Goal: Use online tool/utility: Utilize a website feature to perform a specific function

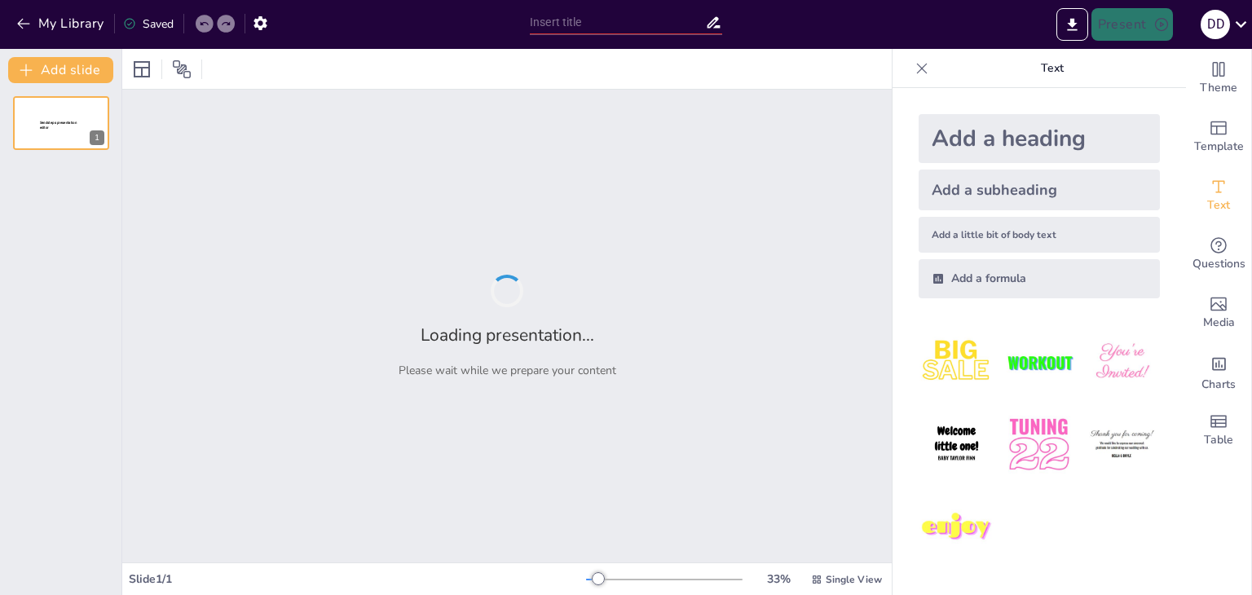
type input "Imported Sistema_Evaluacion_Programa_Cuadro.pptx"
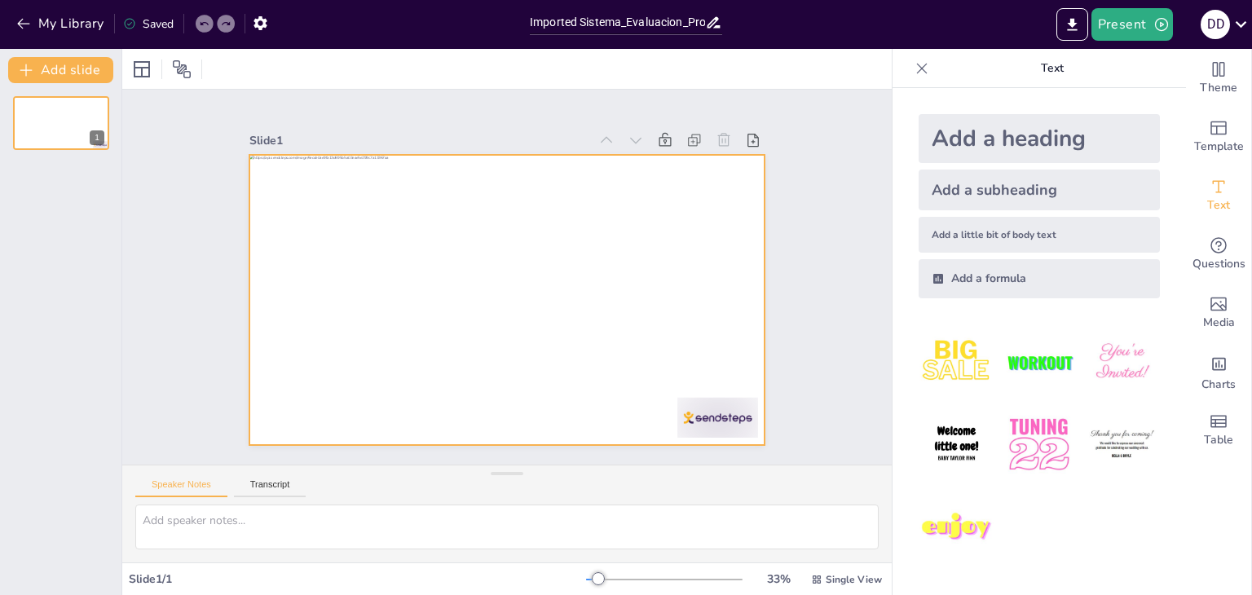
click at [546, 303] on div at bounding box center [496, 297] width 592 height 510
click at [546, 305] on div at bounding box center [502, 299] width 565 height 391
click at [545, 304] on div at bounding box center [500, 298] width 580 height 435
click at [973, 177] on div "Add a subheading" at bounding box center [1039, 190] width 241 height 41
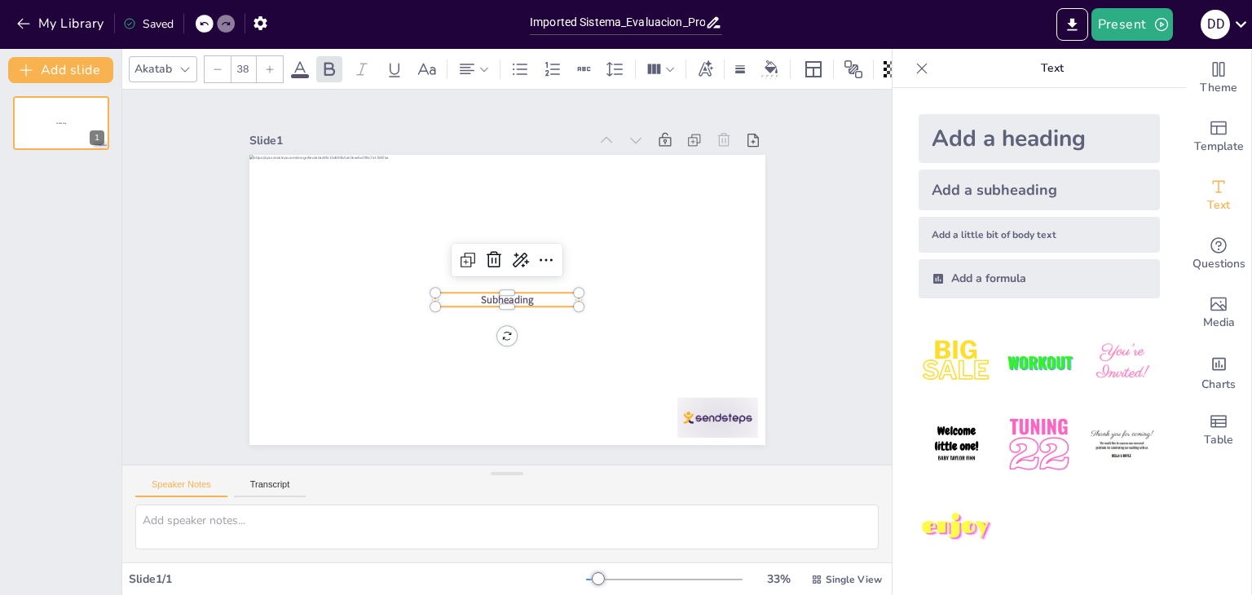
drag, startPoint x: 964, startPoint y: 210, endPoint x: 956, endPoint y: 209, distance: 8.2
click at [964, 210] on div "Add a subheading" at bounding box center [1039, 190] width 241 height 41
type input "38"
click at [942, 285] on div "Add a formula" at bounding box center [1039, 278] width 241 height 39
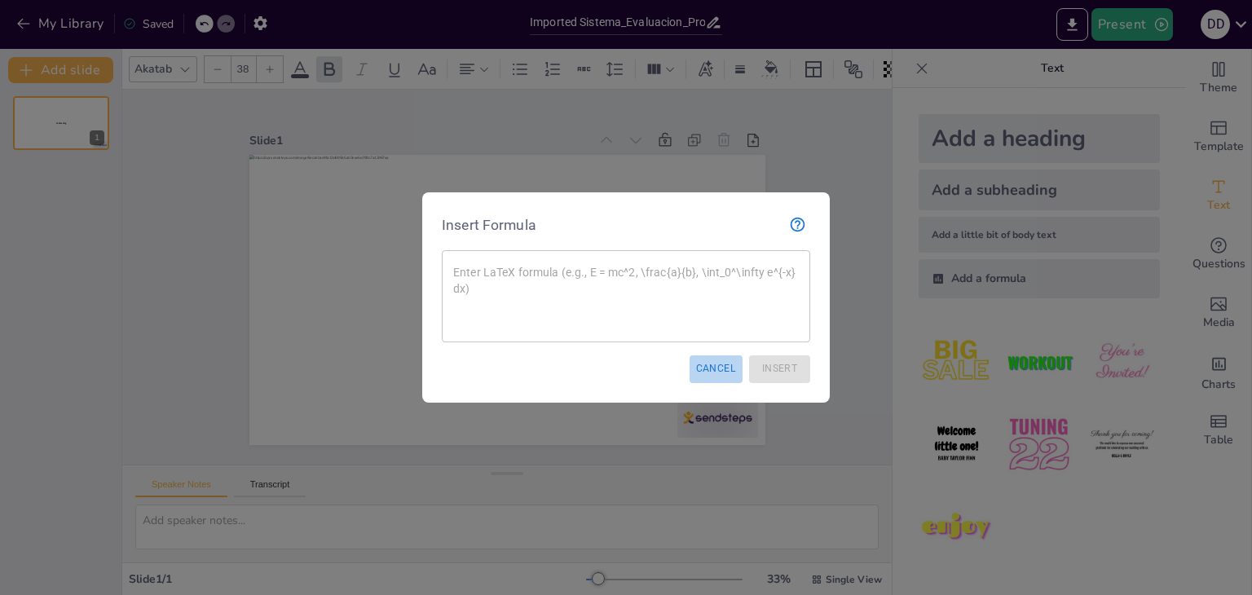
drag, startPoint x: 715, startPoint y: 373, endPoint x: 812, endPoint y: 382, distance: 97.5
click at [716, 371] on button "Cancel" at bounding box center [716, 368] width 53 height 27
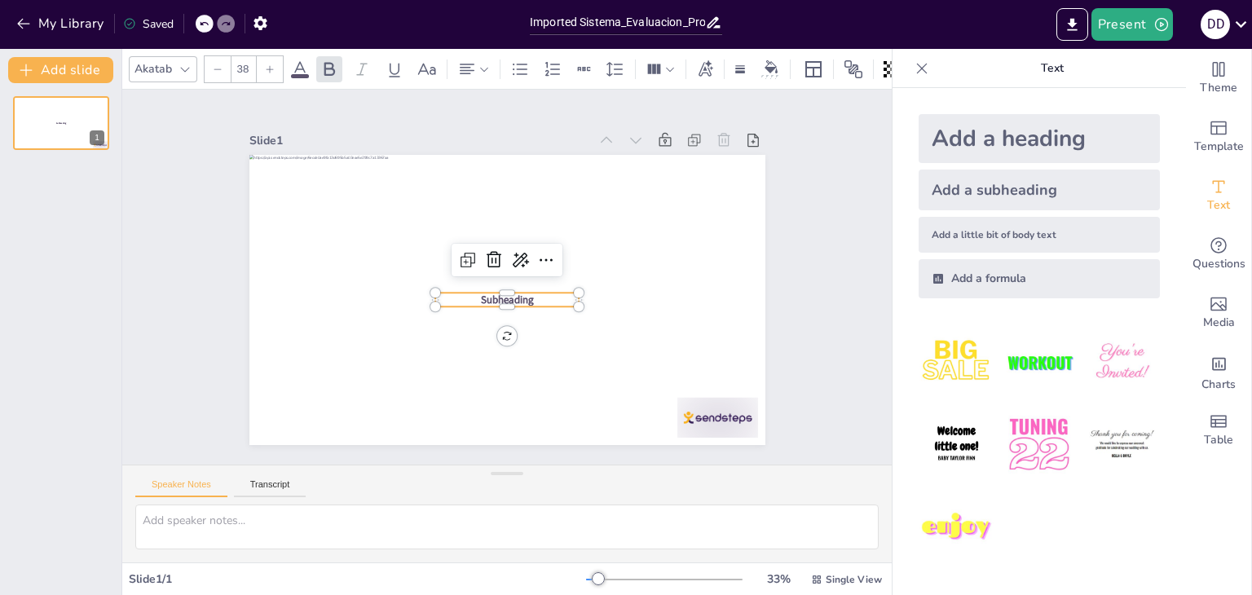
click at [1027, 438] on img at bounding box center [1039, 445] width 76 height 76
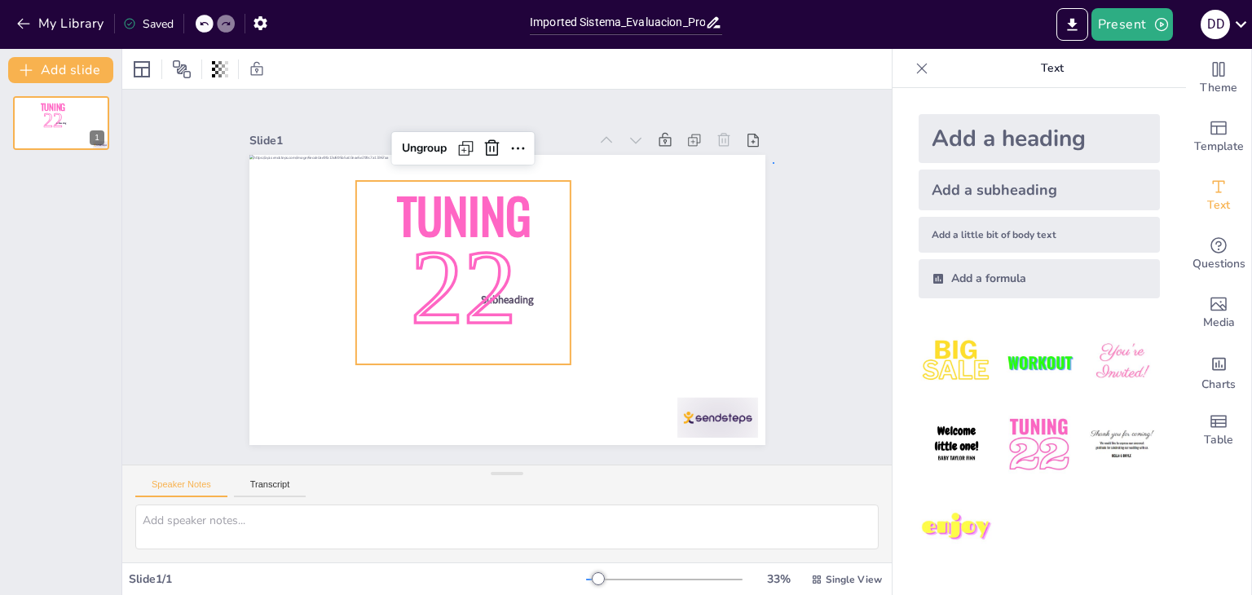
click at [774, 162] on div "Slide 1 Subheading Subheading Tuning 22 Ungroup" at bounding box center [507, 277] width 682 height 507
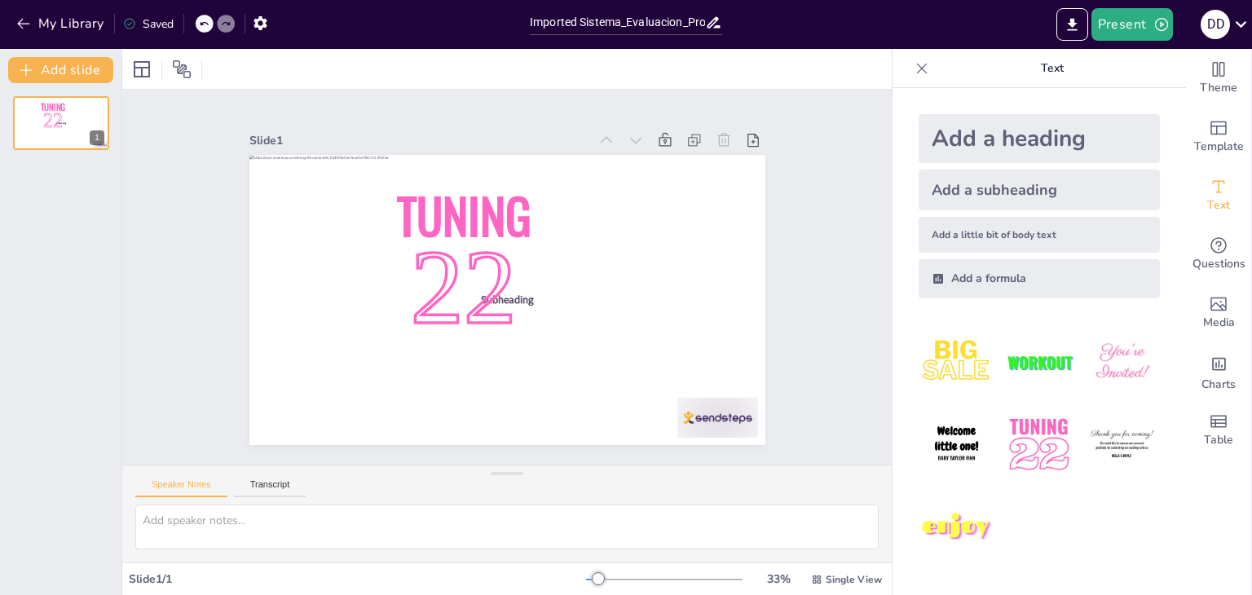
click at [205, 25] on icon at bounding box center [204, 24] width 10 height 10
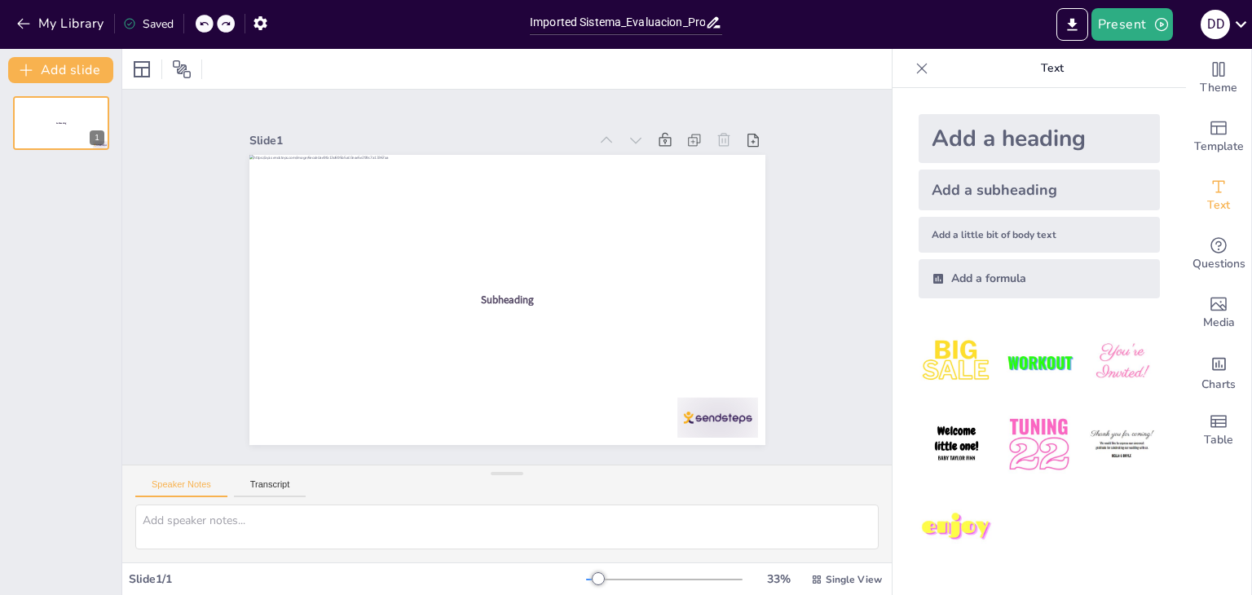
click at [206, 32] on div at bounding box center [205, 24] width 18 height 18
